Goal: Entertainment & Leisure: Consume media (video, audio)

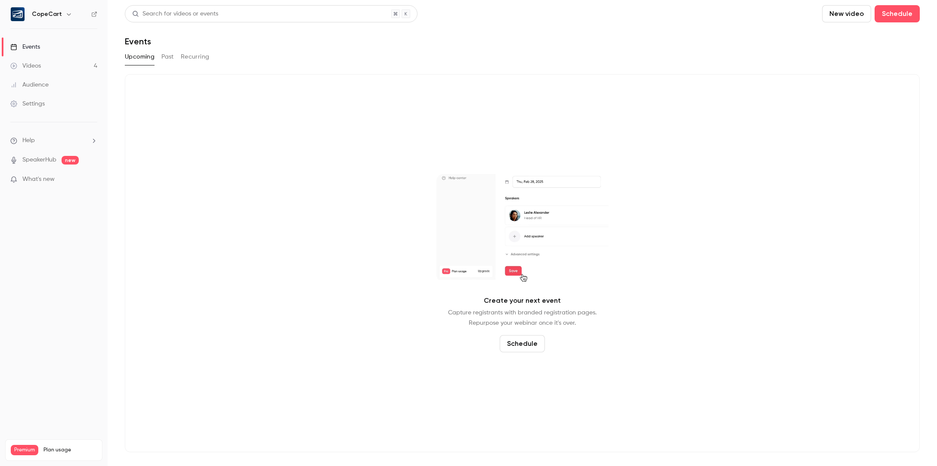
click at [56, 65] on link "Videos 4" at bounding box center [54, 65] width 108 height 19
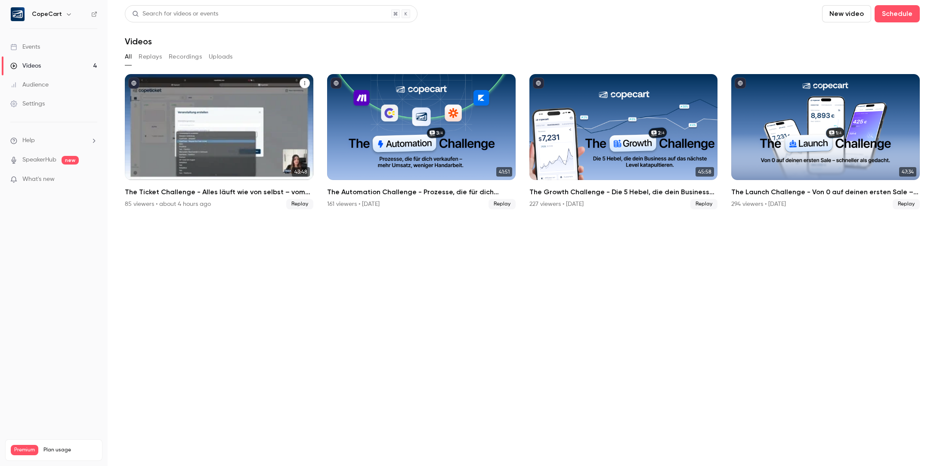
click at [284, 128] on div "The Ticket Challenge - Alles läuft wie von selbst – vom Ticket bis zum Check-in" at bounding box center [219, 127] width 188 height 106
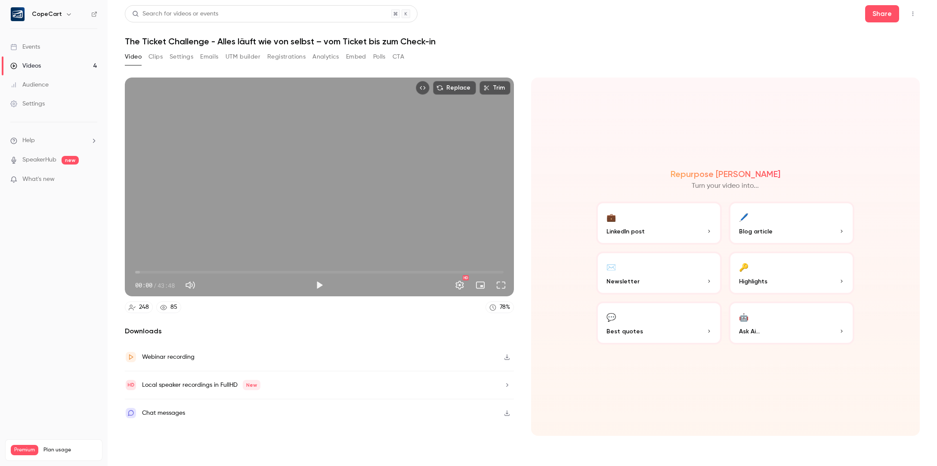
click at [195, 285] on button "Mute" at bounding box center [190, 284] width 17 height 17
type input "*"
click at [160, 58] on button "Clips" at bounding box center [155, 57] width 14 height 14
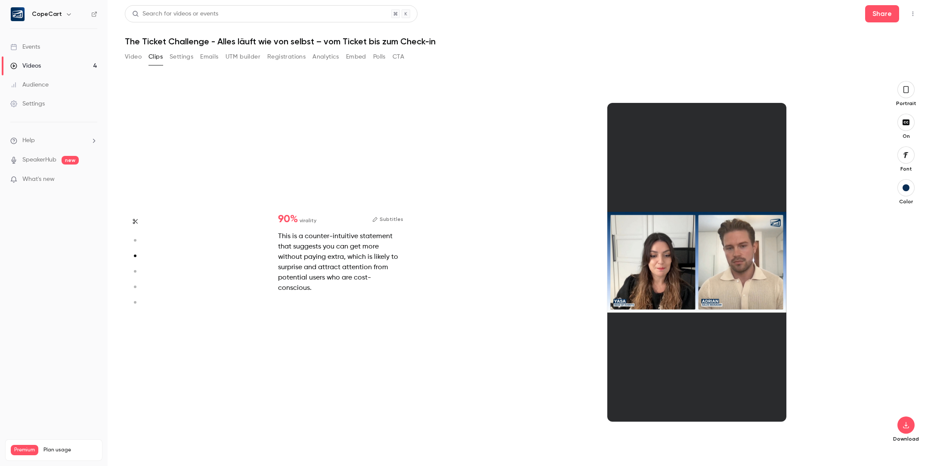
type input "*"
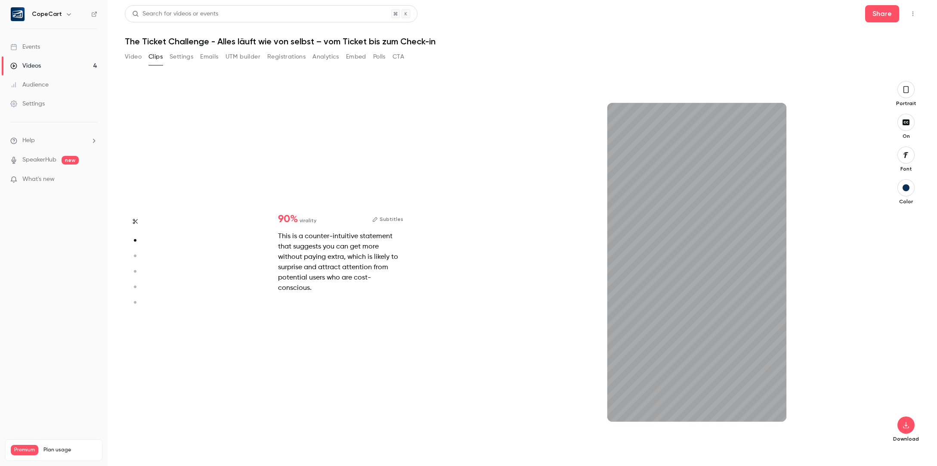
scroll to position [280, 0]
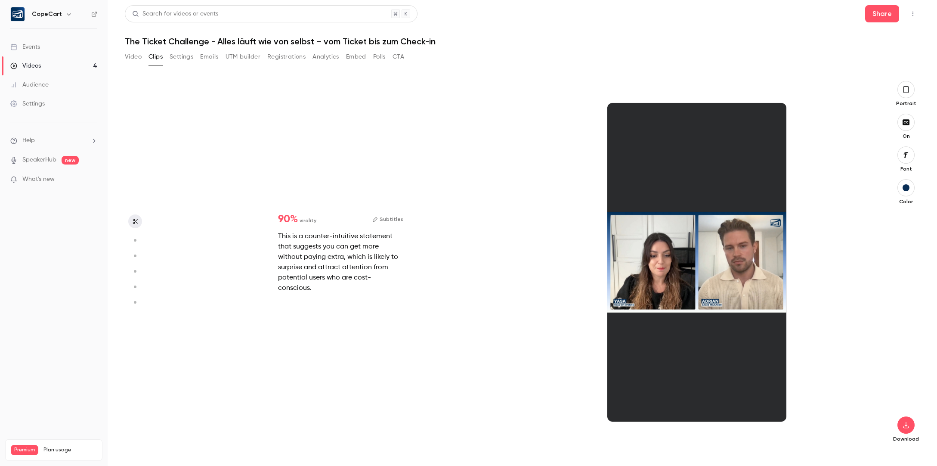
type input "*"
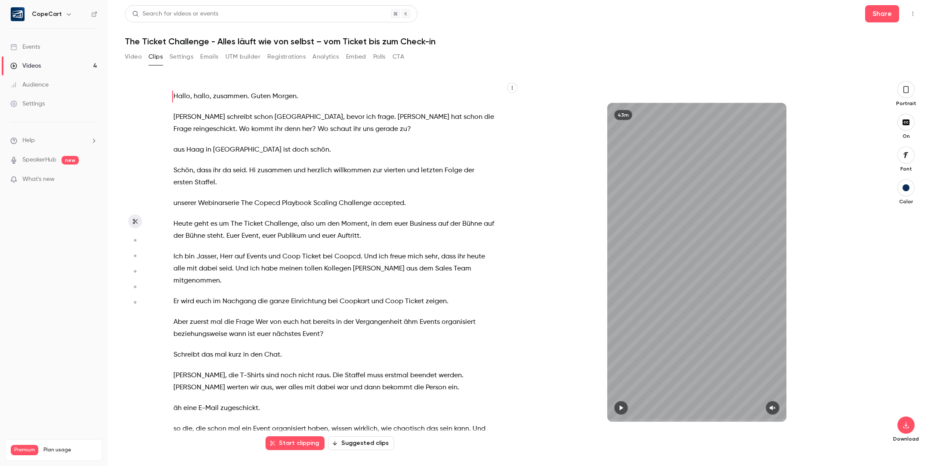
click at [53, 62] on link "Videos 4" at bounding box center [54, 65] width 108 height 19
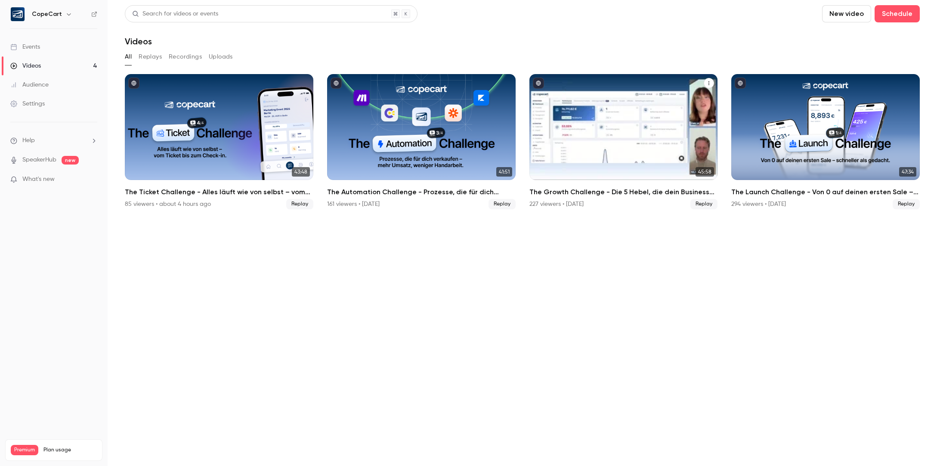
click at [626, 109] on div "The Growth Challenge - Die 5 Hebel, die dein Business auf das nächste Level kat…" at bounding box center [623, 127] width 188 height 106
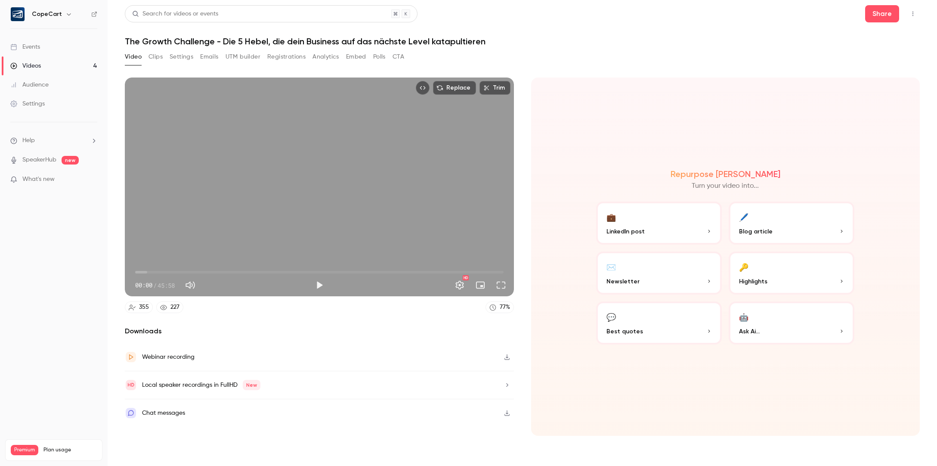
click at [151, 58] on button "Clips" at bounding box center [155, 57] width 14 height 14
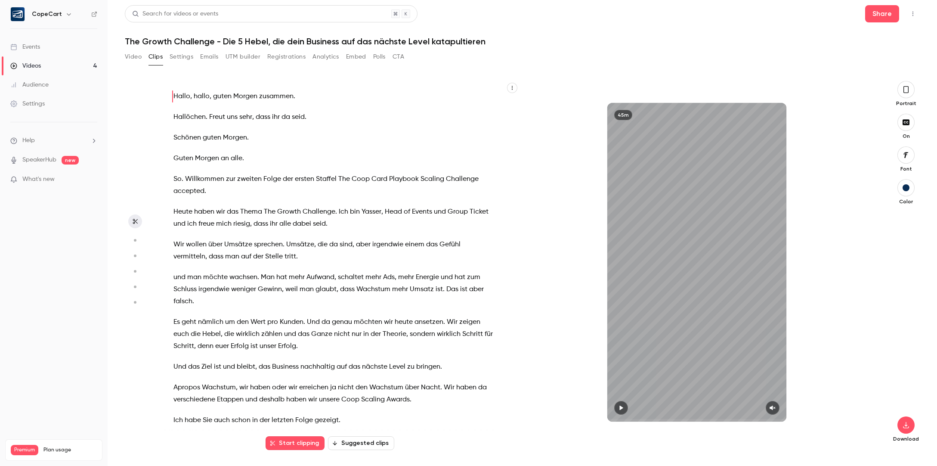
click at [133, 55] on button "Video" at bounding box center [133, 57] width 17 height 14
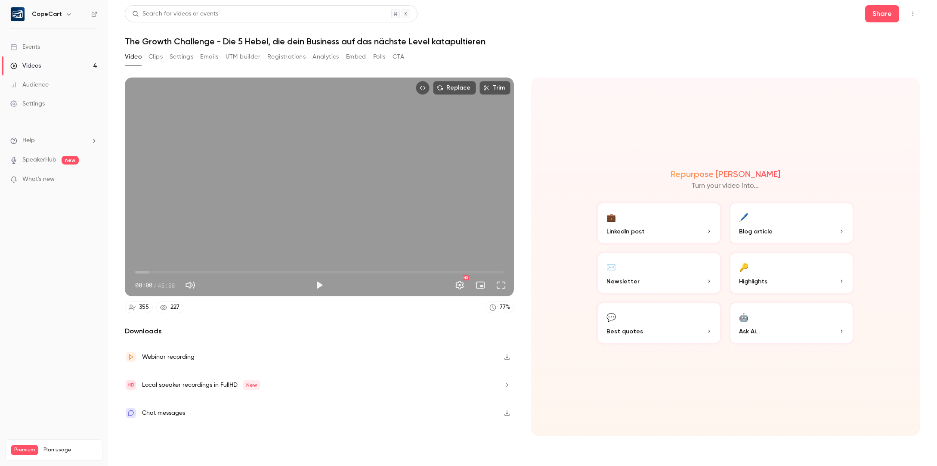
click at [175, 57] on button "Settings" at bounding box center [182, 57] width 24 height 14
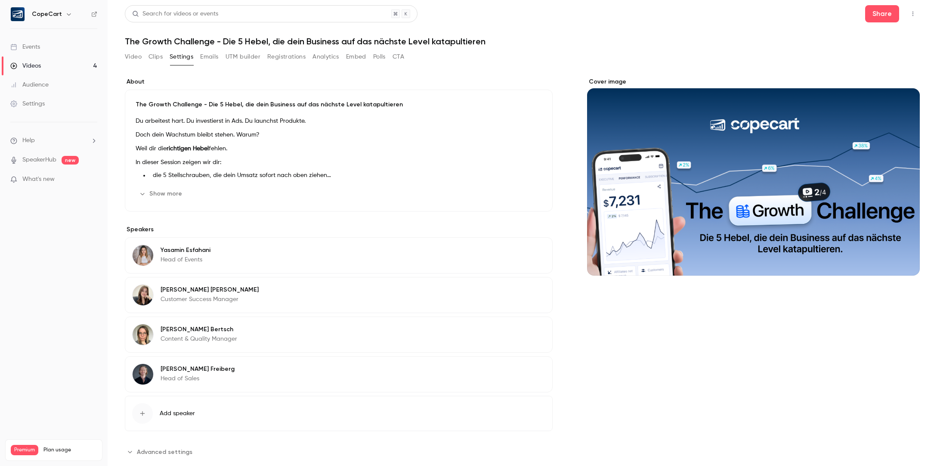
click at [159, 56] on button "Clips" at bounding box center [155, 57] width 14 height 14
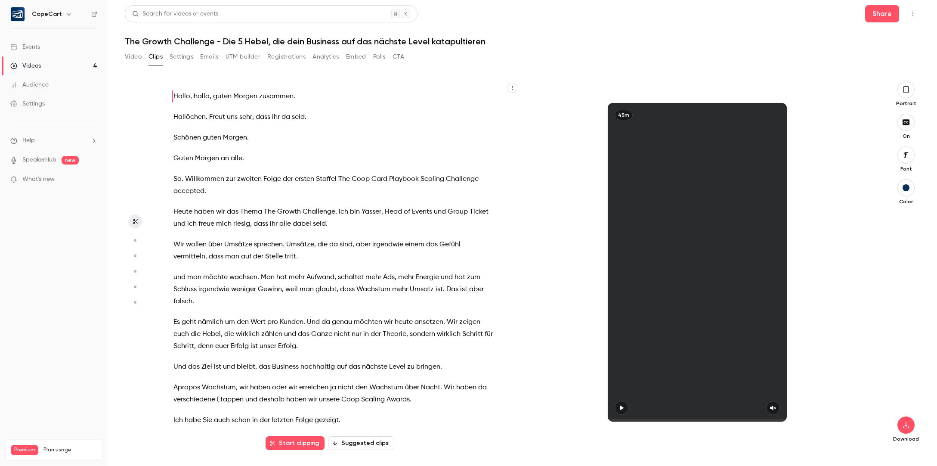
click at [136, 56] on button "Video" at bounding box center [133, 57] width 17 height 14
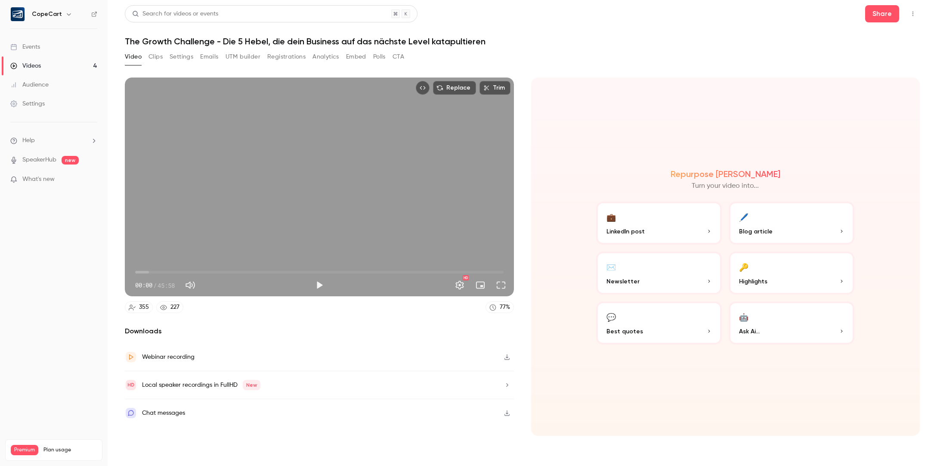
click at [306, 359] on div "Webinar recording" at bounding box center [319, 357] width 389 height 28
